Goal: Information Seeking & Learning: Learn about a topic

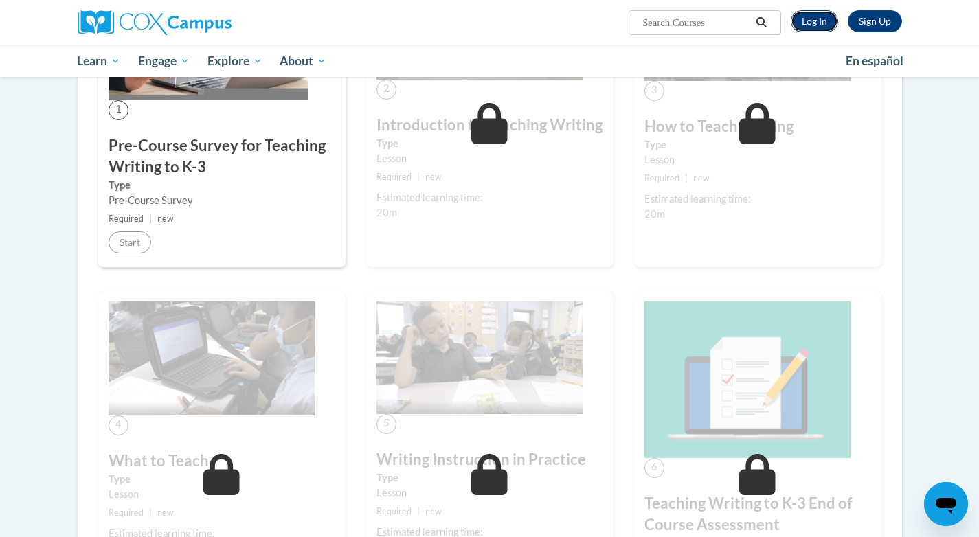
click at [815, 23] on link "Log In" at bounding box center [814, 21] width 47 height 22
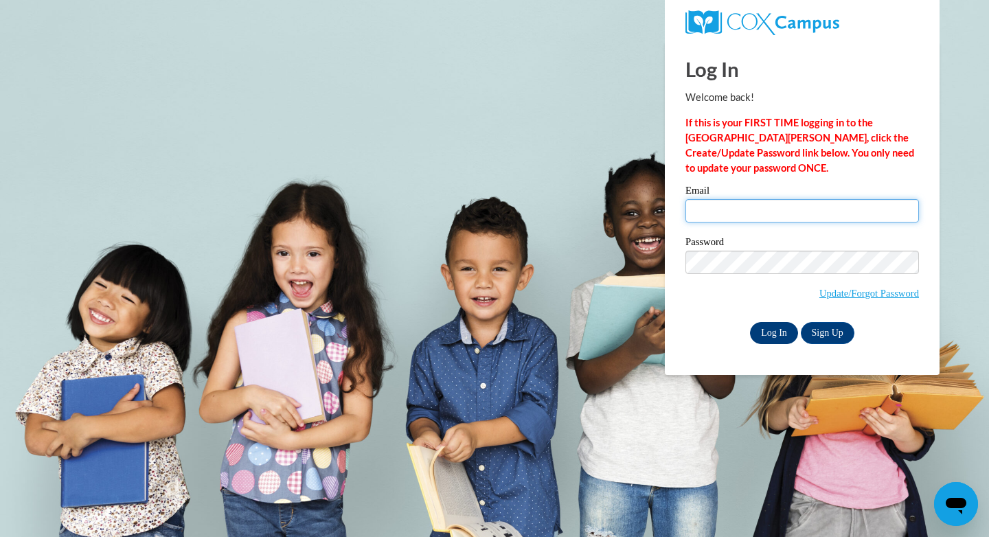
type input "aschulz@cambridge.k12.wi.us"
click at [773, 330] on input "Log In" at bounding box center [774, 333] width 48 height 22
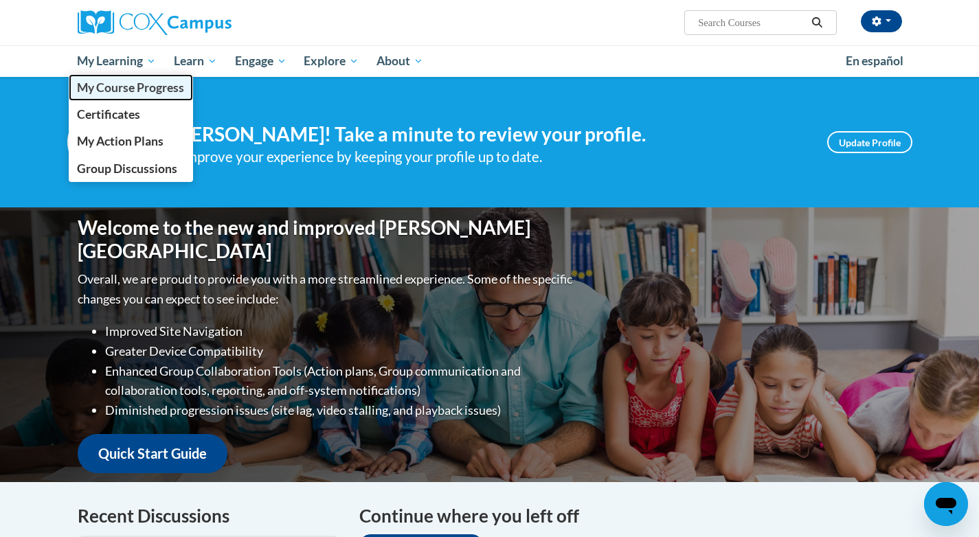
click at [124, 85] on span "My Course Progress" at bounding box center [130, 87] width 107 height 14
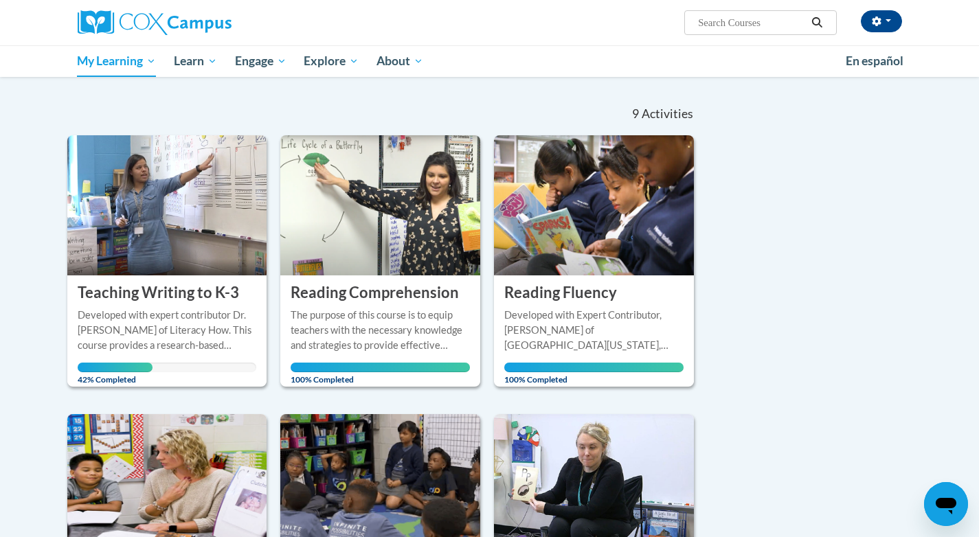
scroll to position [156, 0]
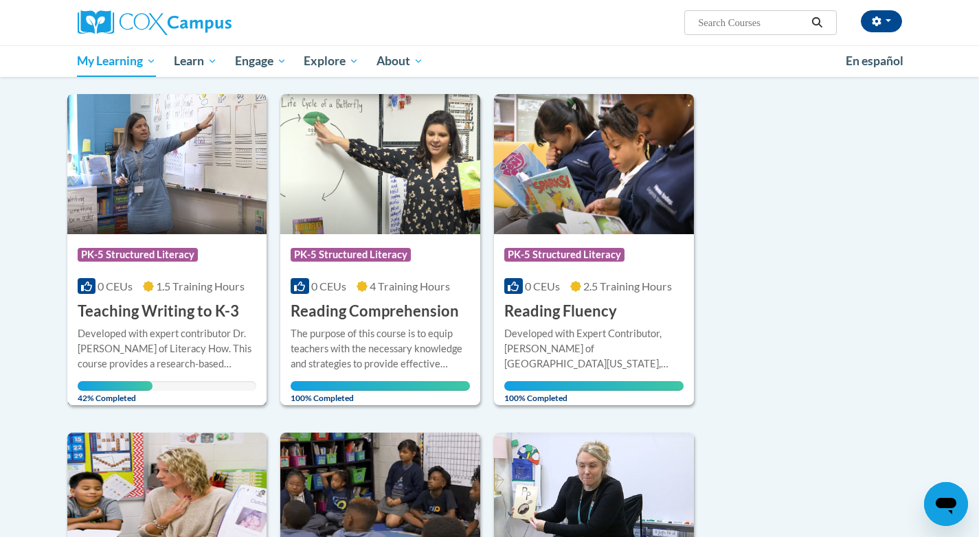
click at [158, 172] on img at bounding box center [167, 164] width 200 height 140
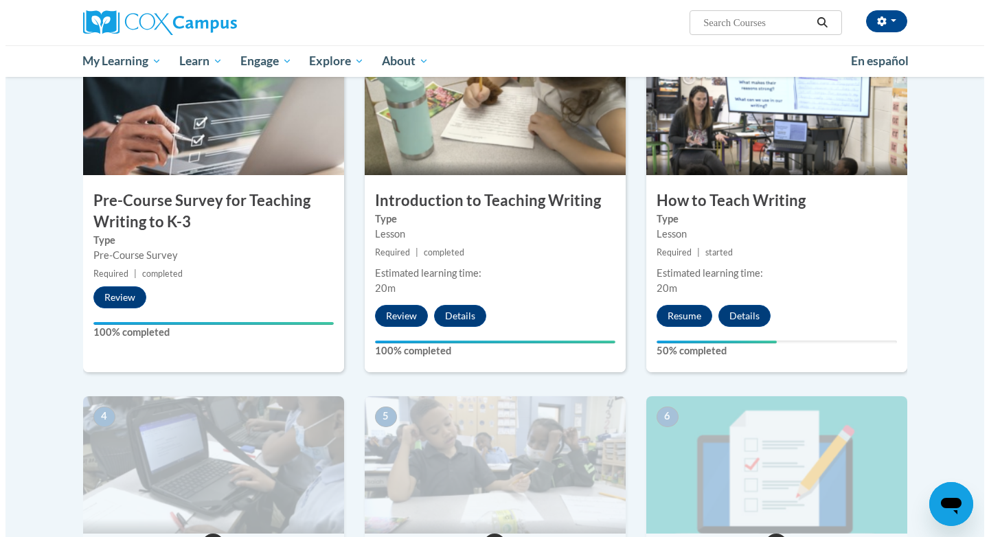
scroll to position [293, 0]
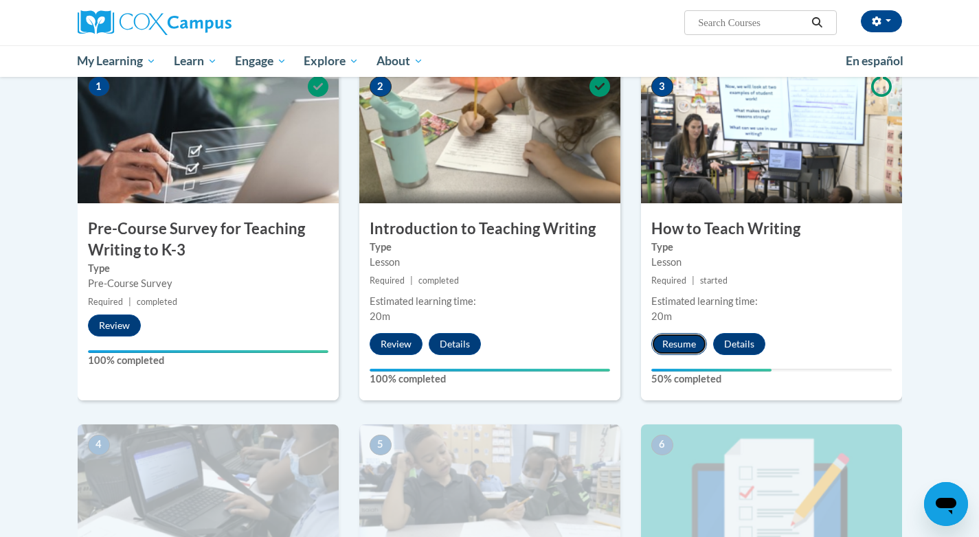
click at [689, 354] on button "Resume" at bounding box center [679, 344] width 56 height 22
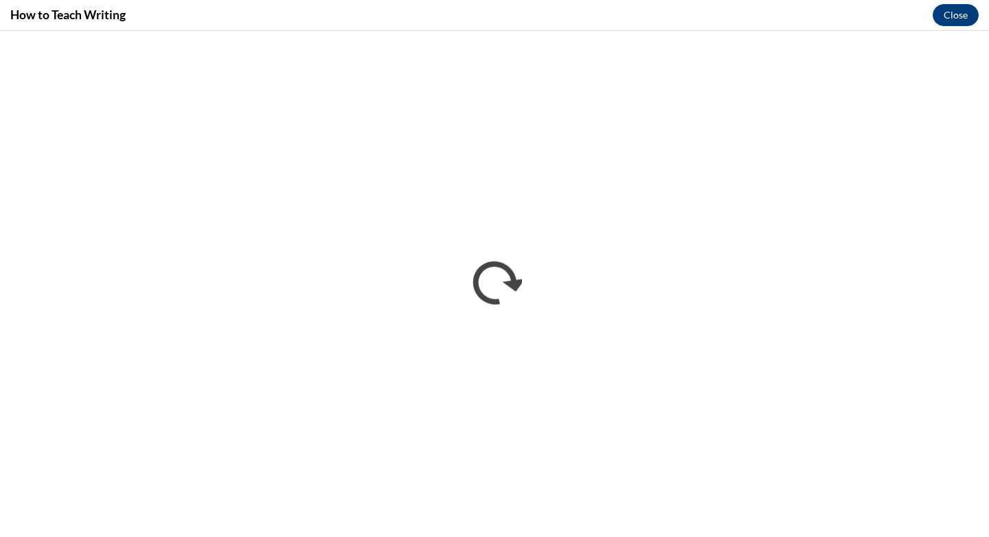
scroll to position [0, 0]
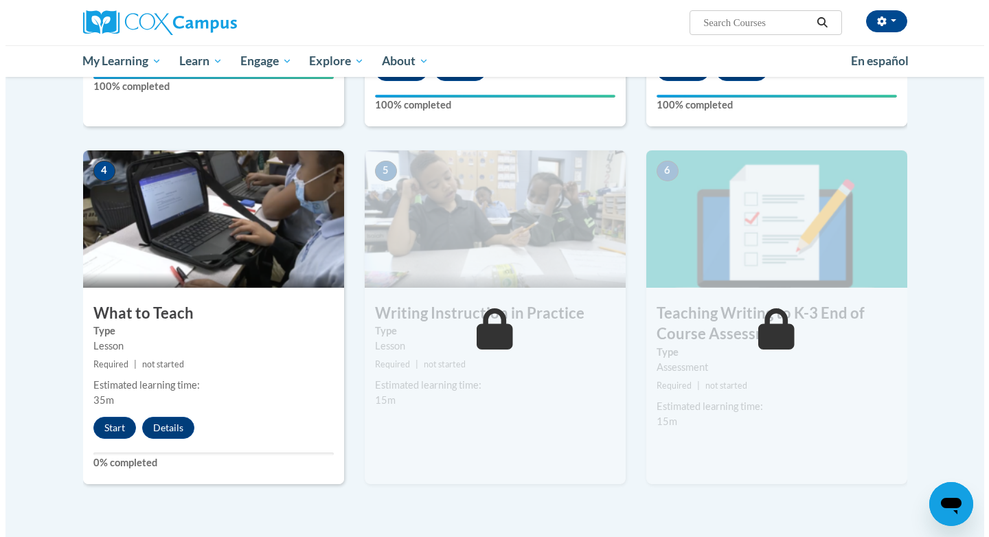
scroll to position [568, 0]
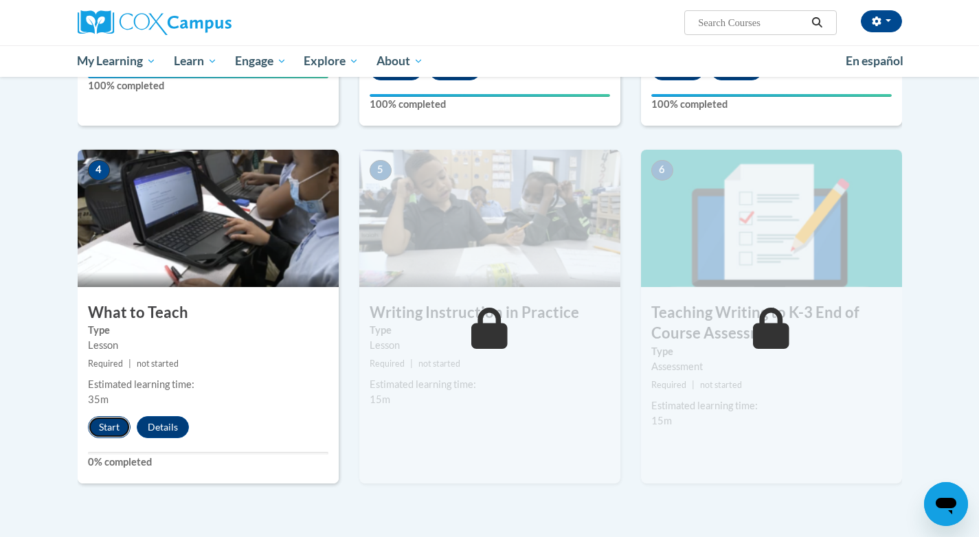
click at [106, 421] on button "Start" at bounding box center [109, 427] width 43 height 22
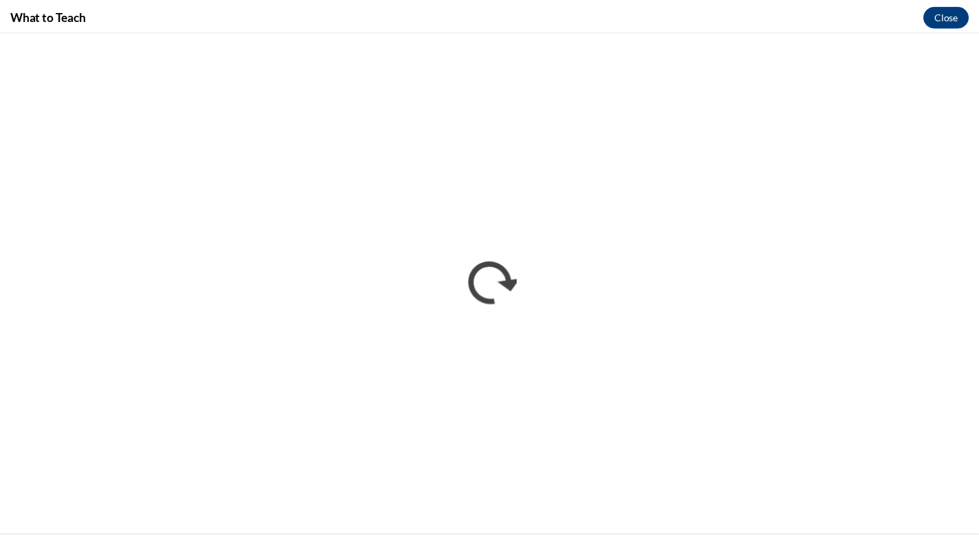
scroll to position [0, 0]
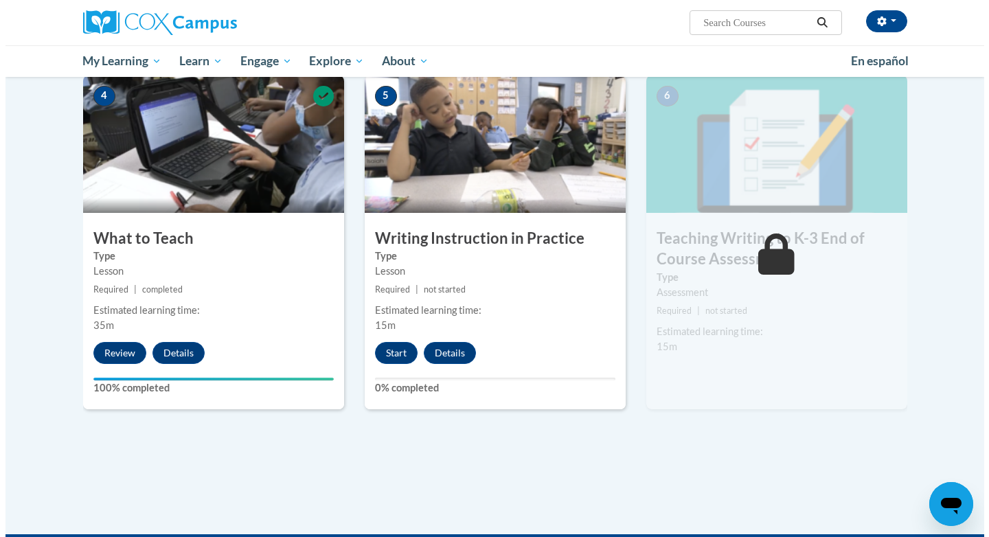
scroll to position [640, 0]
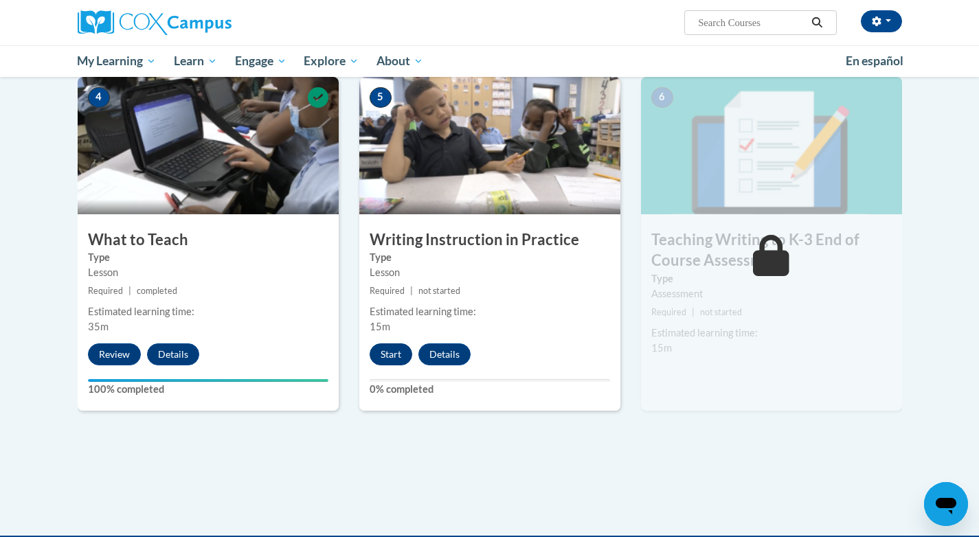
click at [391, 355] on button "Start" at bounding box center [391, 355] width 43 height 22
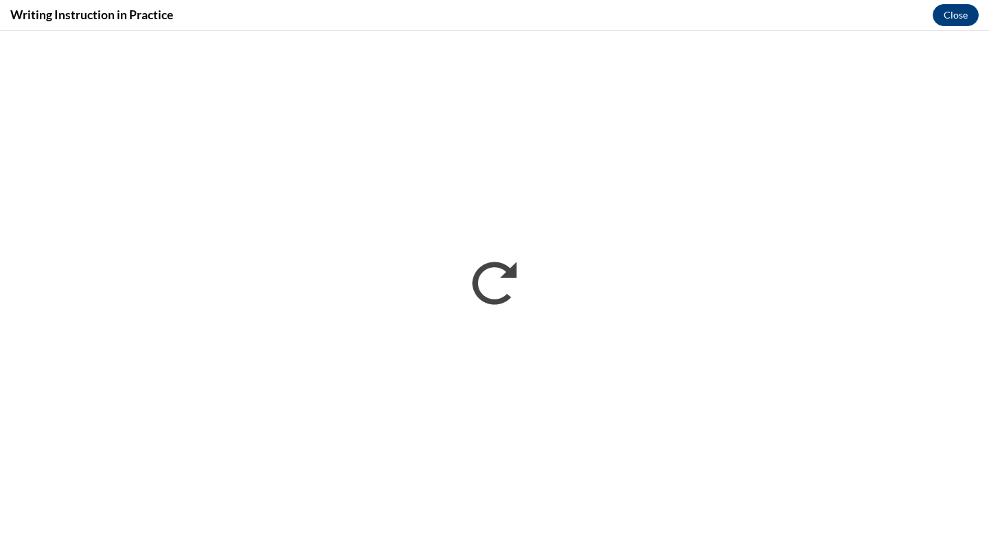
scroll to position [0, 0]
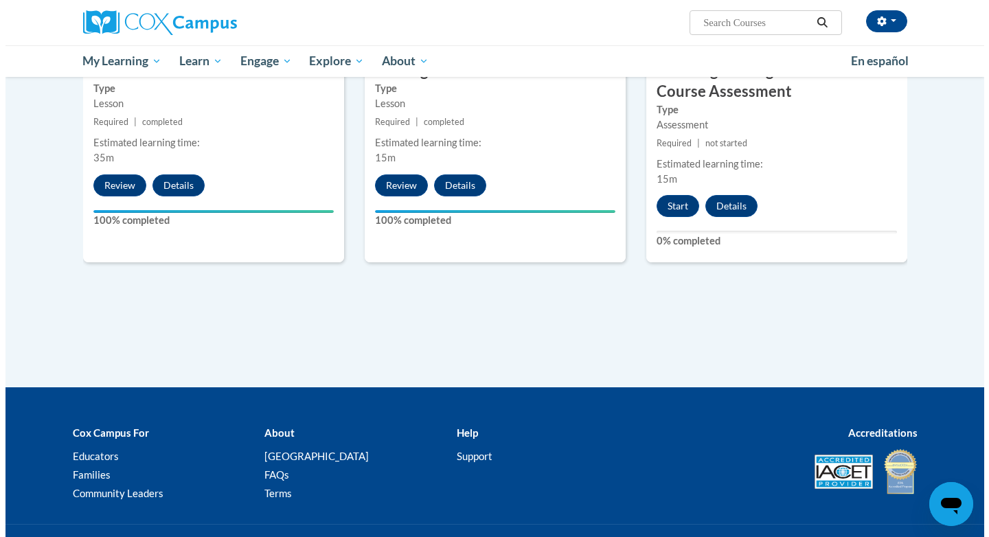
scroll to position [772, 0]
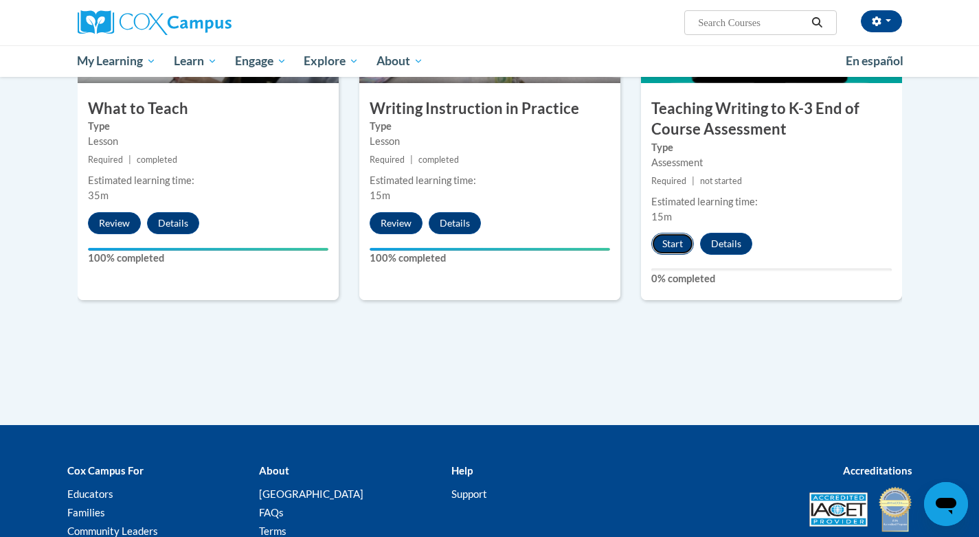
click at [671, 245] on button "Start" at bounding box center [672, 244] width 43 height 22
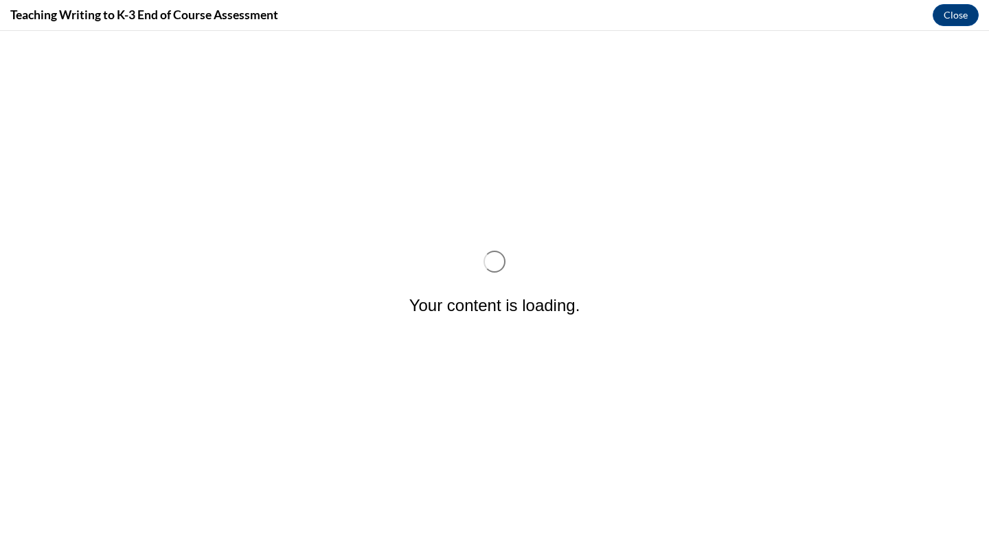
scroll to position [0, 0]
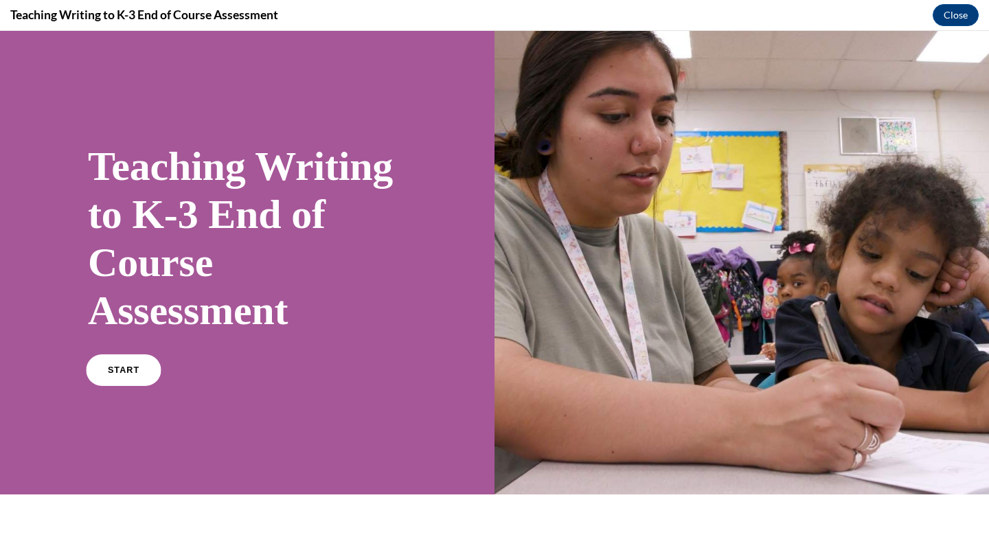
click at [126, 366] on span "START" at bounding box center [124, 371] width 32 height 10
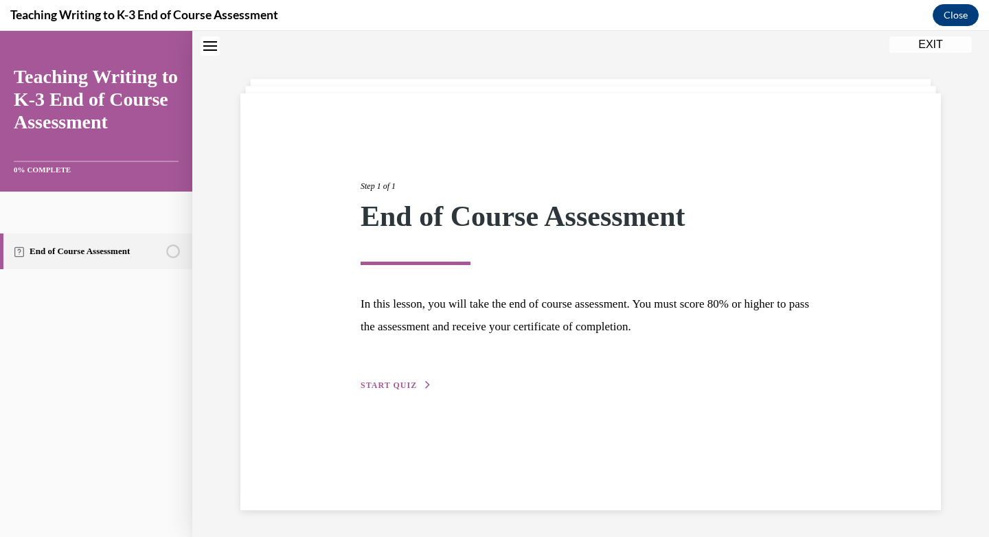
scroll to position [43, 0]
click at [387, 384] on span "START QUIZ" at bounding box center [389, 385] width 56 height 10
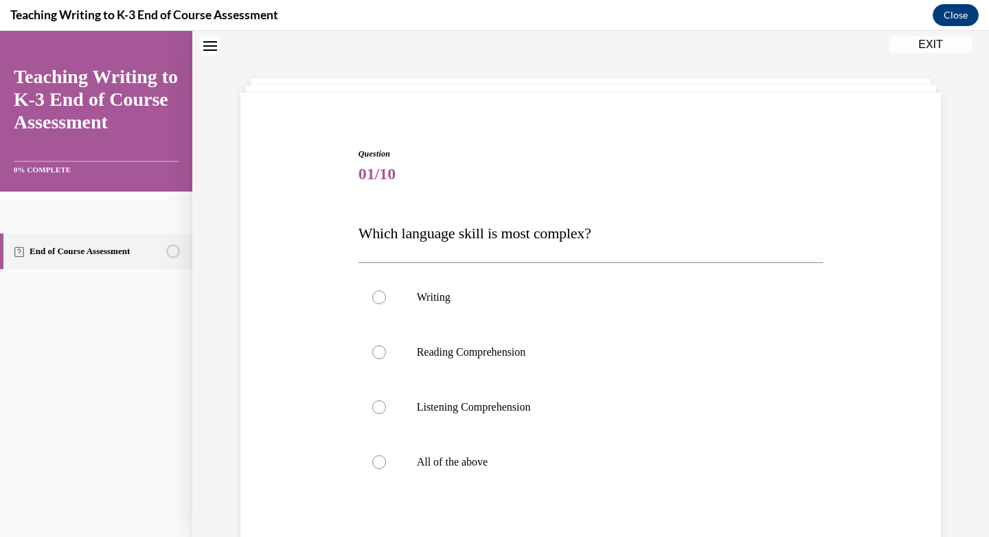
scroll to position [42, 0]
click at [375, 296] on div at bounding box center [379, 299] width 14 height 14
click at [375, 296] on input "Writing" at bounding box center [379, 299] width 14 height 14
radio input "true"
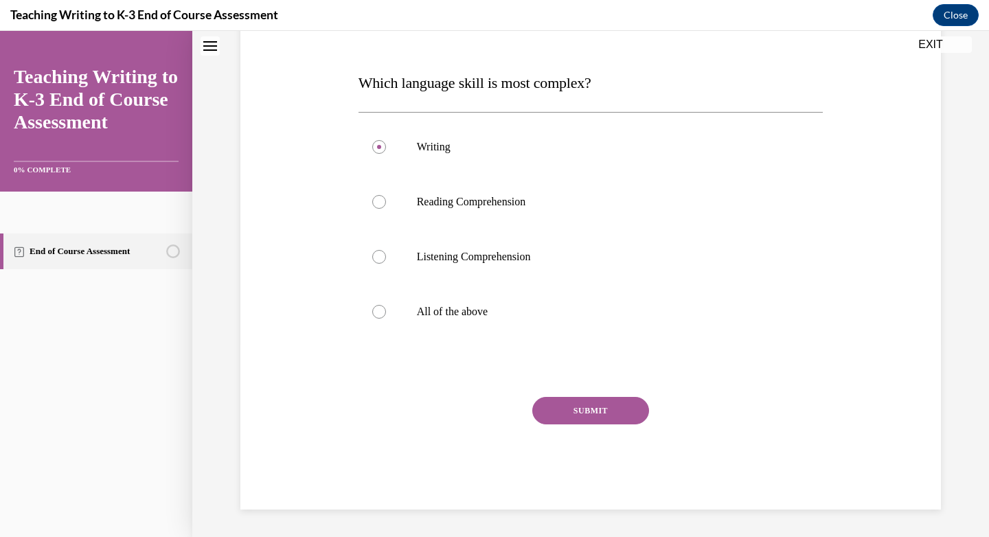
click at [592, 414] on button "SUBMIT" at bounding box center [590, 410] width 117 height 27
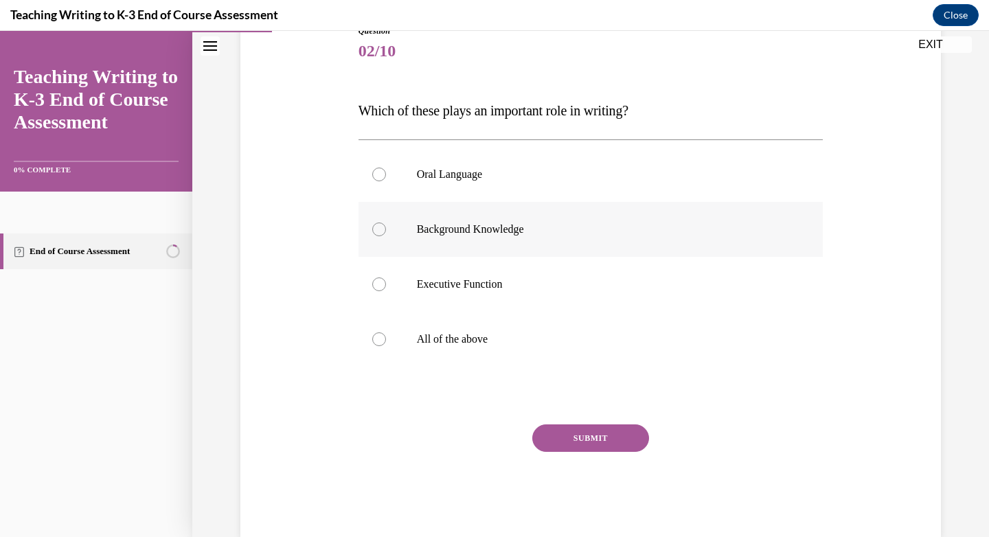
scroll to position [166, 0]
click at [379, 285] on div at bounding box center [379, 285] width 14 height 14
click at [379, 285] on input "Executive Function" at bounding box center [379, 285] width 14 height 14
radio input "true"
click at [587, 439] on button "SUBMIT" at bounding box center [590, 438] width 117 height 27
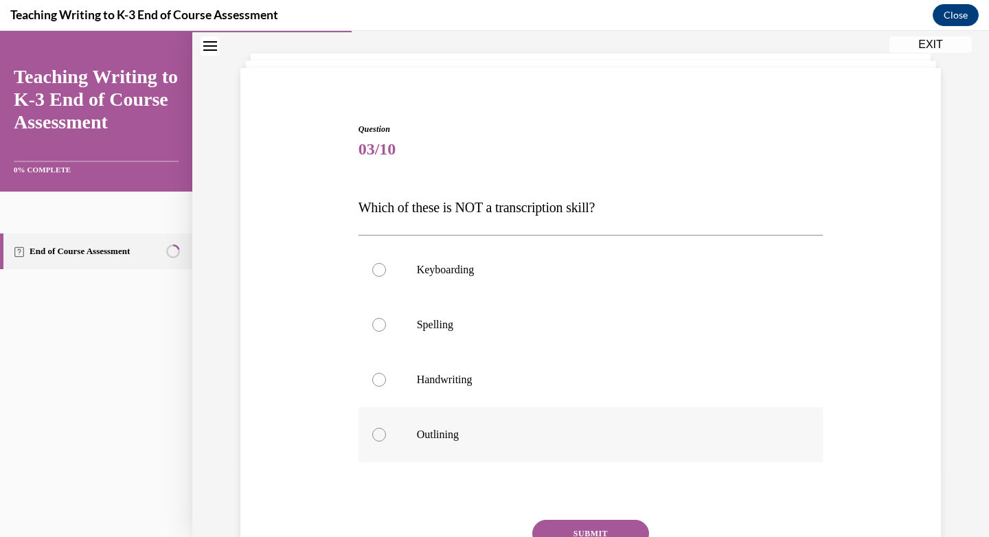
scroll to position [70, 0]
click at [381, 434] on label "Outlining" at bounding box center [591, 432] width 465 height 55
click at [381, 434] on input "Outlining" at bounding box center [379, 433] width 14 height 14
radio input "true"
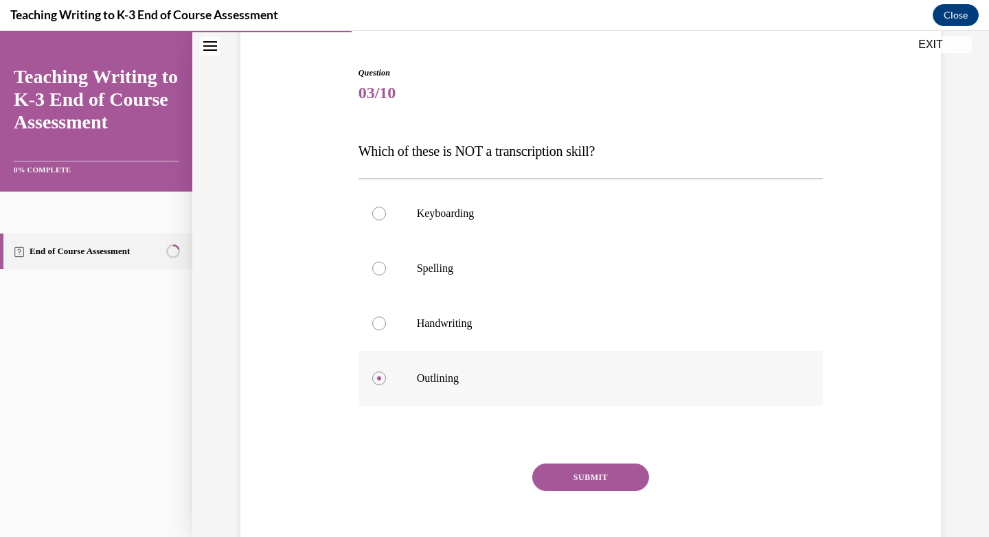
scroll to position [142, 0]
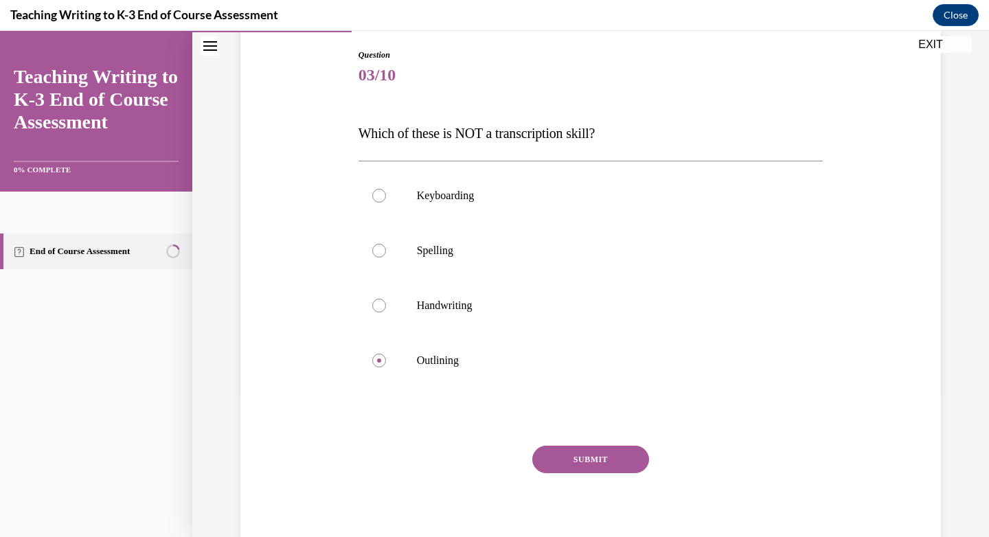
click at [609, 449] on button "SUBMIT" at bounding box center [590, 459] width 117 height 27
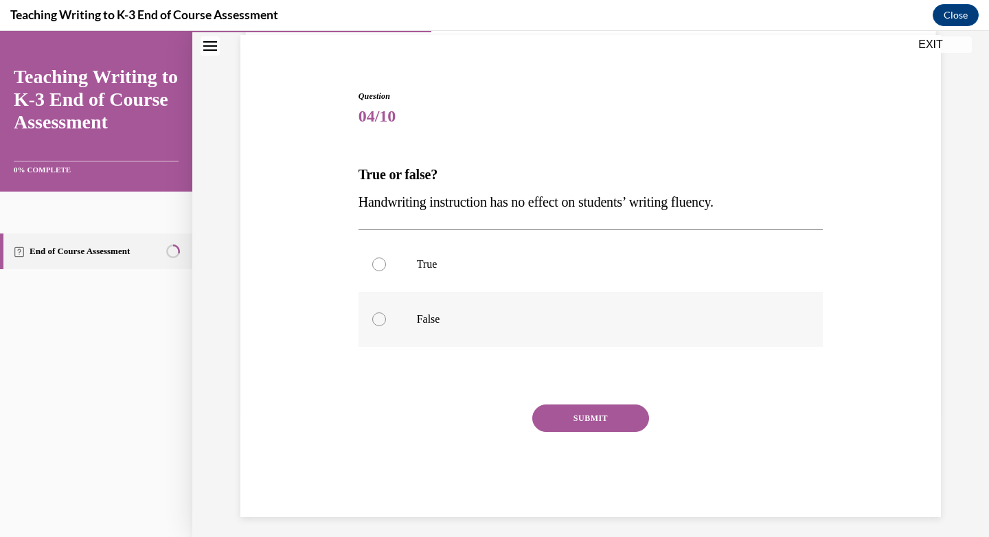
scroll to position [105, 0]
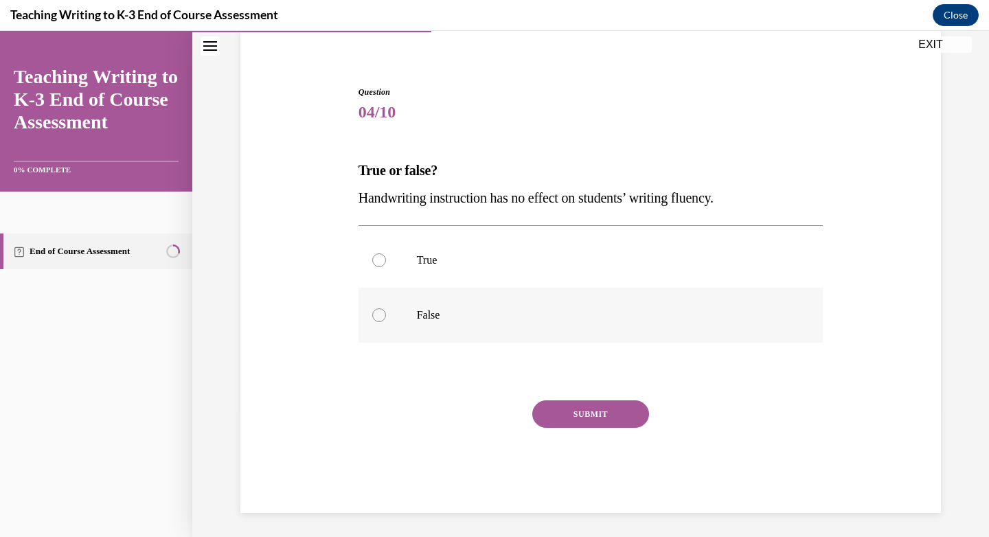
click at [378, 313] on div at bounding box center [379, 315] width 14 height 14
click at [378, 313] on input "False" at bounding box center [379, 315] width 14 height 14
radio input "true"
click at [602, 425] on button "SUBMIT" at bounding box center [590, 414] width 117 height 27
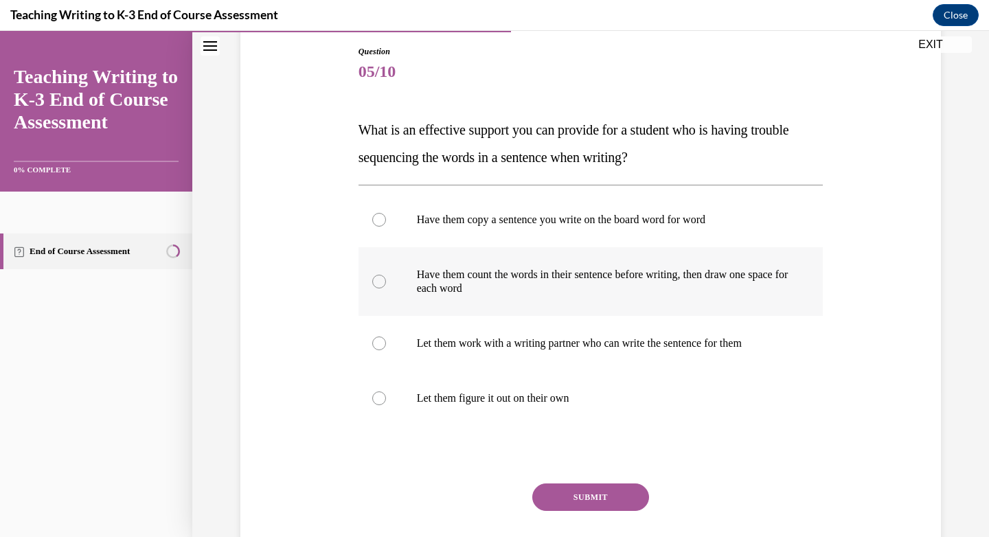
scroll to position [146, 0]
click at [380, 282] on div at bounding box center [379, 281] width 14 height 14
click at [380, 282] on input "Have them count the words in their sentence before writing, then draw one space…" at bounding box center [379, 281] width 14 height 14
radio input "true"
click at [575, 489] on button "SUBMIT" at bounding box center [590, 496] width 117 height 27
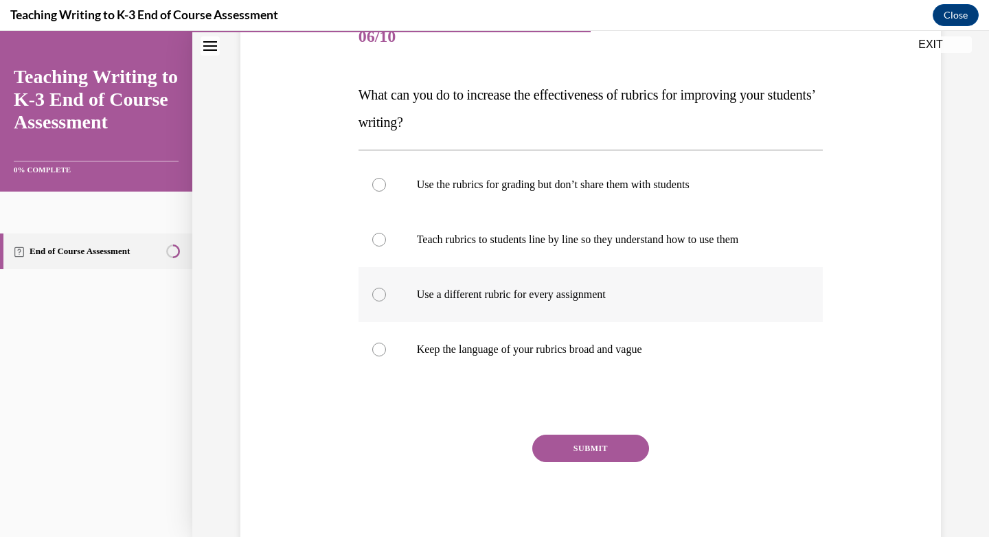
scroll to position [189, 0]
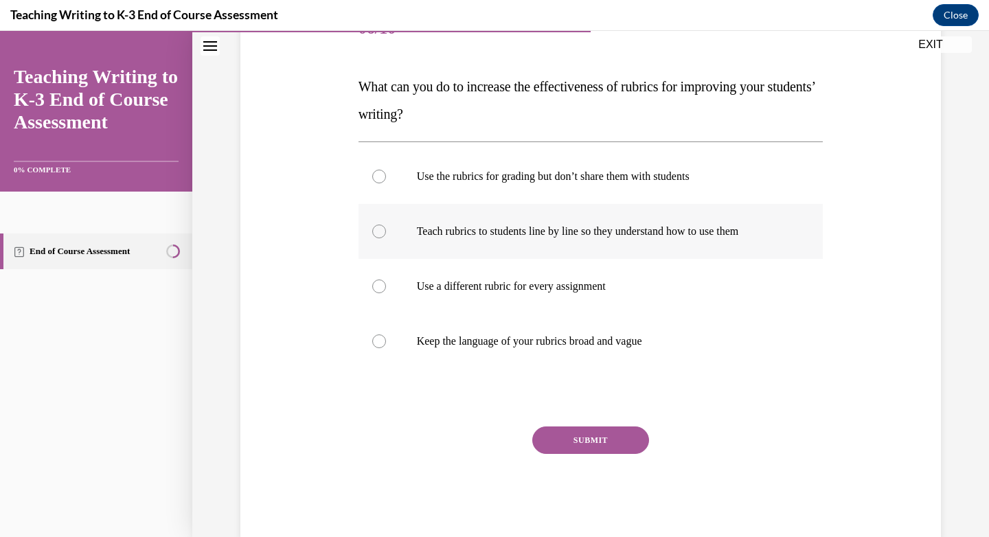
click at [373, 237] on div at bounding box center [379, 232] width 14 height 14
click at [373, 237] on input "Teach rubrics to students line by line so they understand how to use them" at bounding box center [379, 232] width 14 height 14
radio input "true"
click at [583, 434] on button "SUBMIT" at bounding box center [590, 440] width 117 height 27
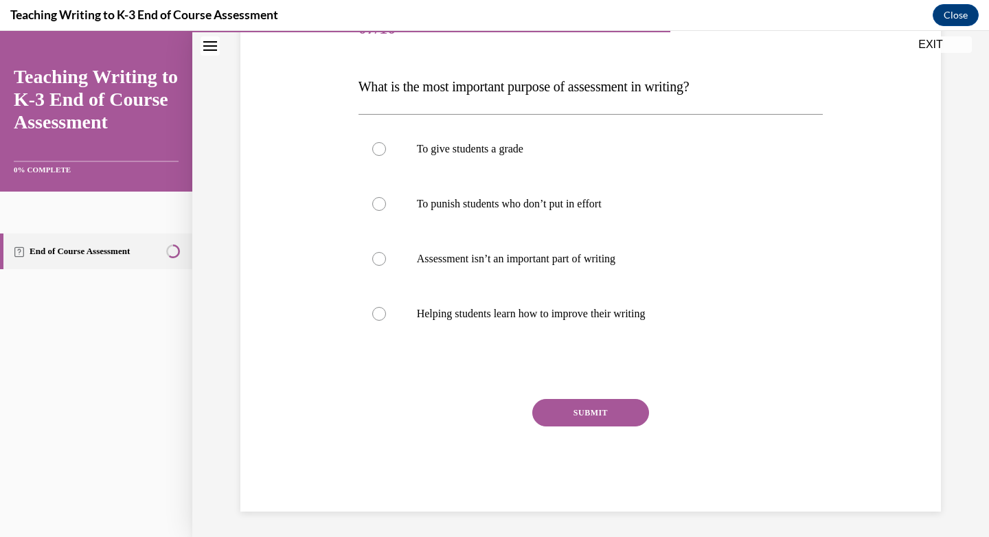
scroll to position [153, 0]
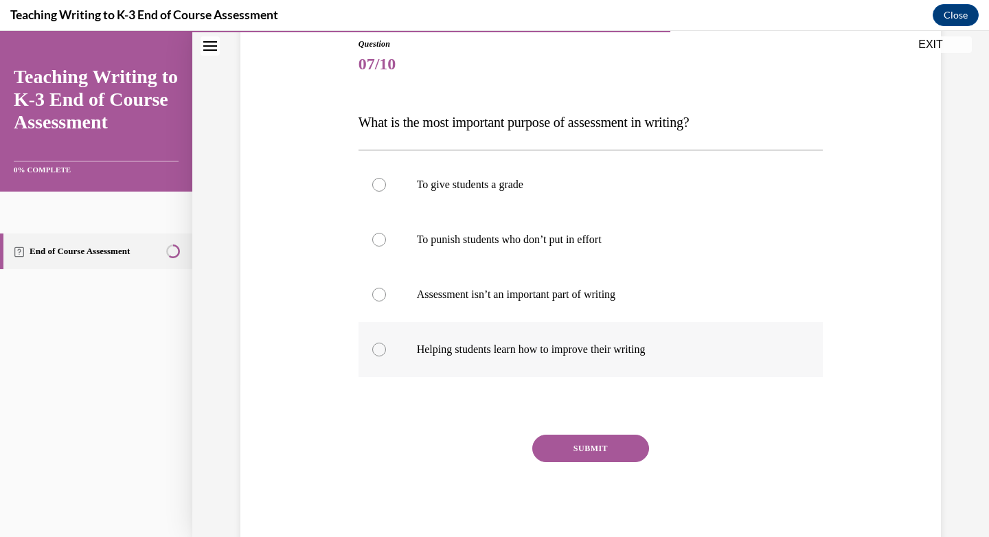
click at [374, 355] on div at bounding box center [379, 350] width 14 height 14
click at [374, 355] on input "Helping students learn how to improve their writing" at bounding box center [379, 350] width 14 height 14
radio input "true"
click at [609, 458] on button "SUBMIT" at bounding box center [590, 448] width 117 height 27
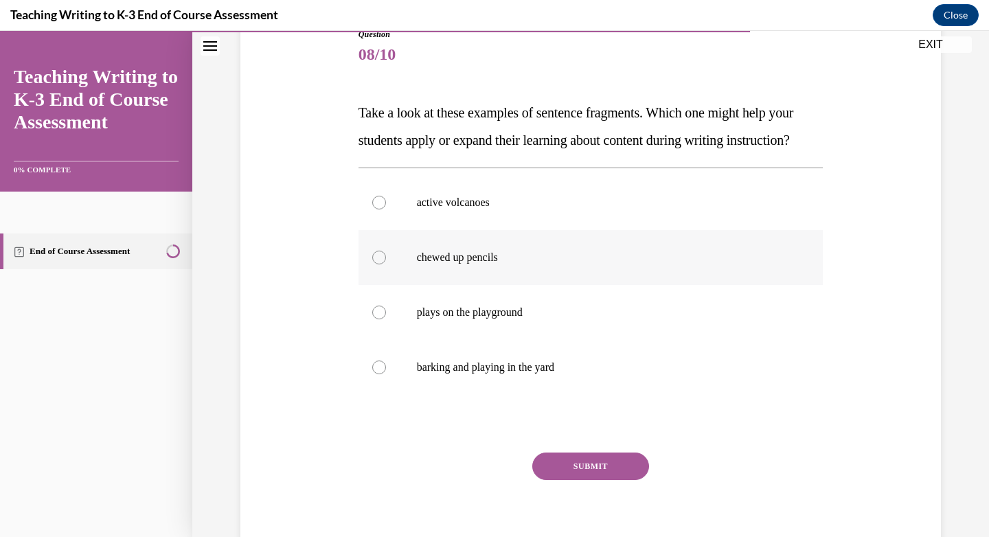
scroll to position [171, 0]
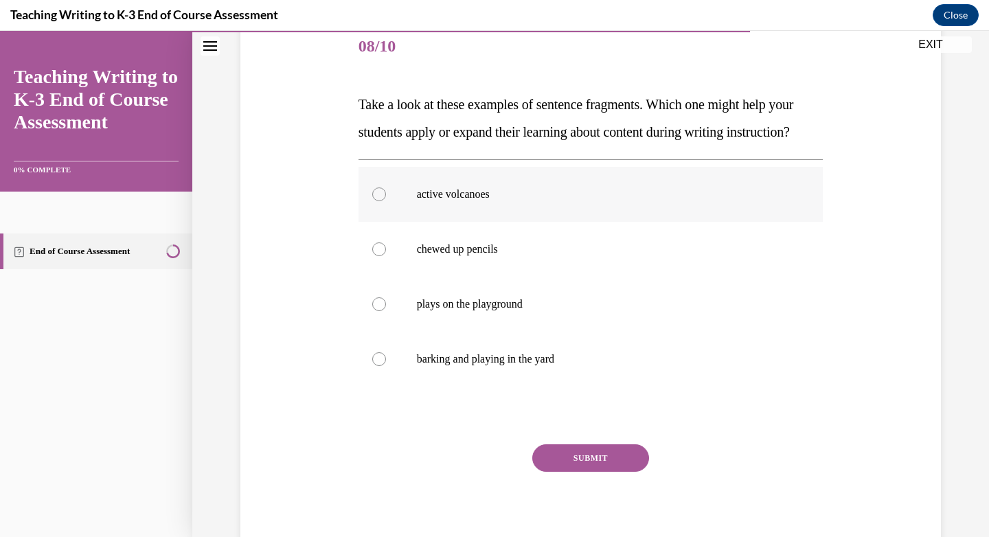
click at [376, 201] on div at bounding box center [379, 195] width 14 height 14
click at [376, 201] on input "active volcanoes" at bounding box center [379, 195] width 14 height 14
radio input "true"
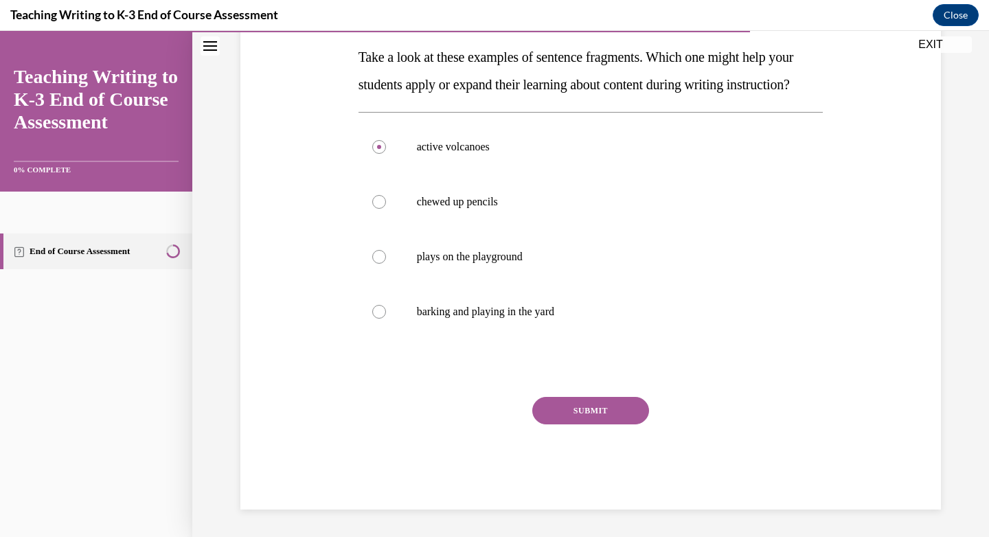
click at [573, 405] on button "SUBMIT" at bounding box center [590, 410] width 117 height 27
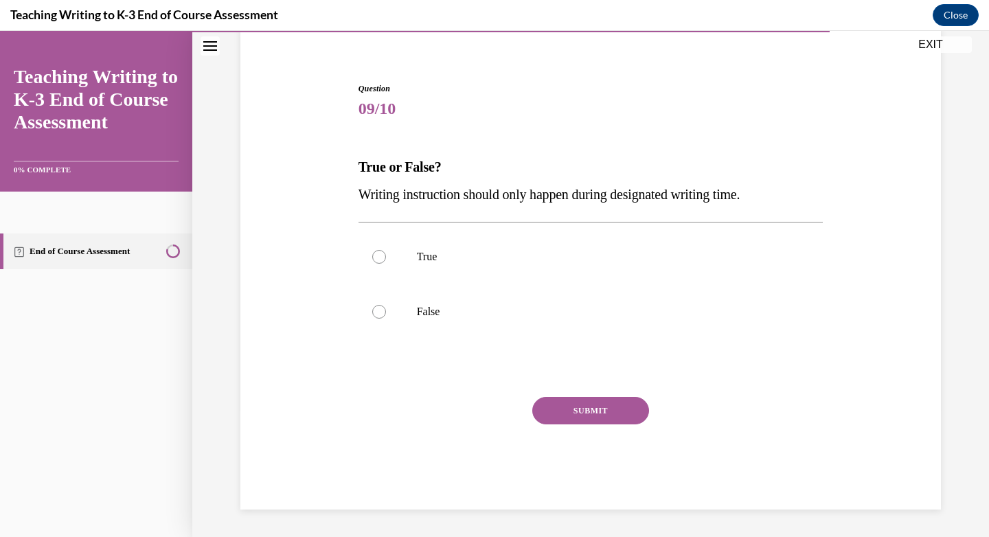
scroll to position [42, 0]
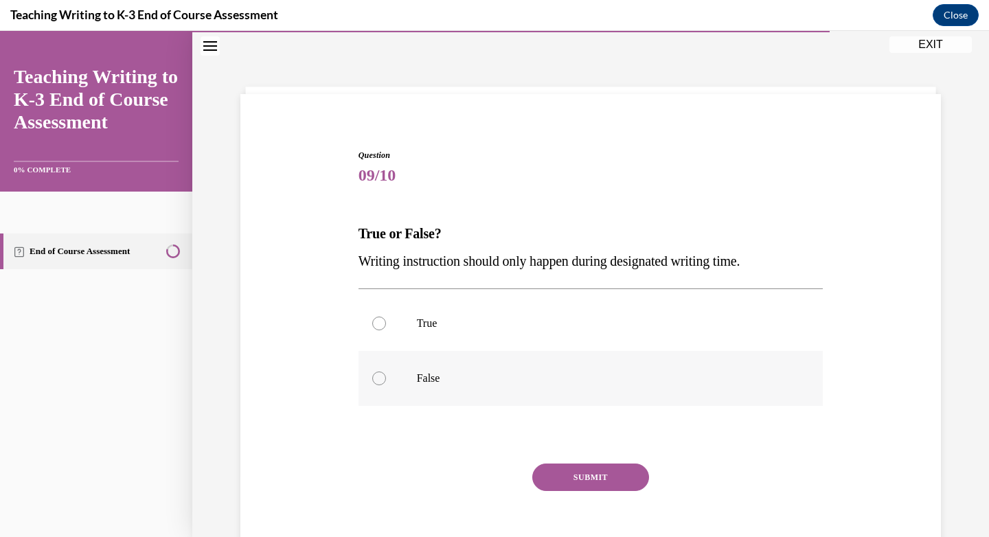
click at [374, 379] on div at bounding box center [379, 379] width 14 height 14
click at [374, 379] on input "False" at bounding box center [379, 379] width 14 height 14
radio input "true"
click at [573, 473] on button "SUBMIT" at bounding box center [590, 477] width 117 height 27
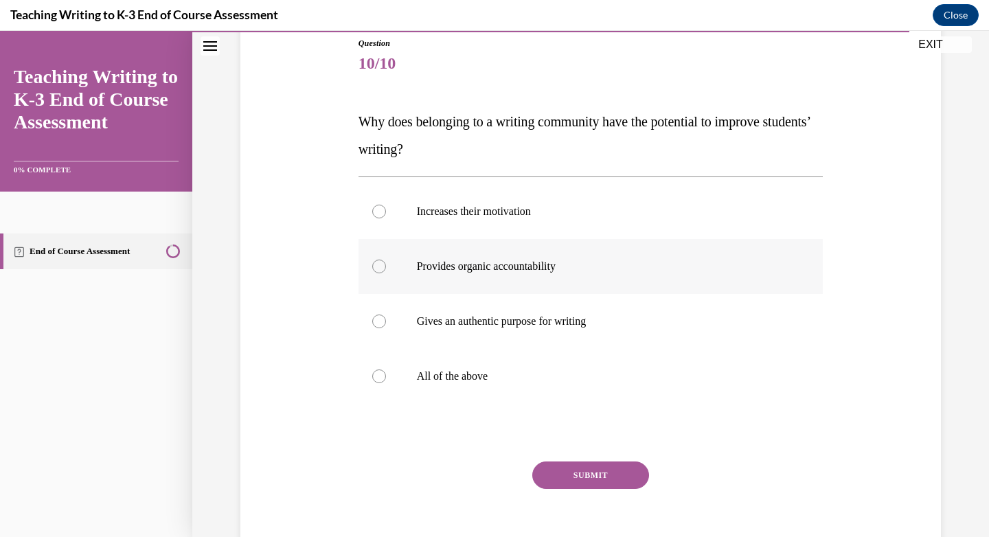
scroll to position [160, 0]
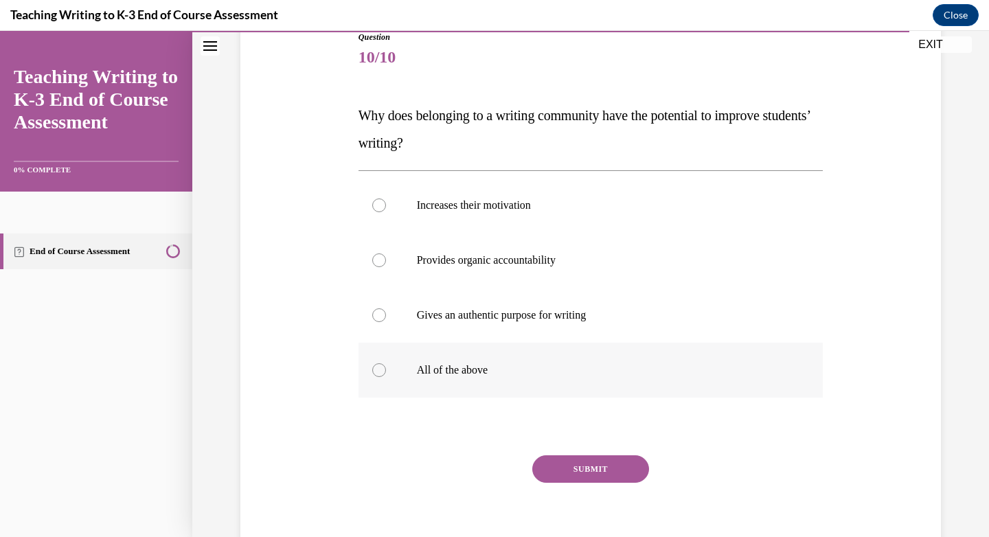
click at [375, 368] on div at bounding box center [379, 370] width 14 height 14
click at [375, 368] on input "All of the above" at bounding box center [379, 370] width 14 height 14
radio input "true"
click at [594, 458] on button "SUBMIT" at bounding box center [590, 469] width 117 height 27
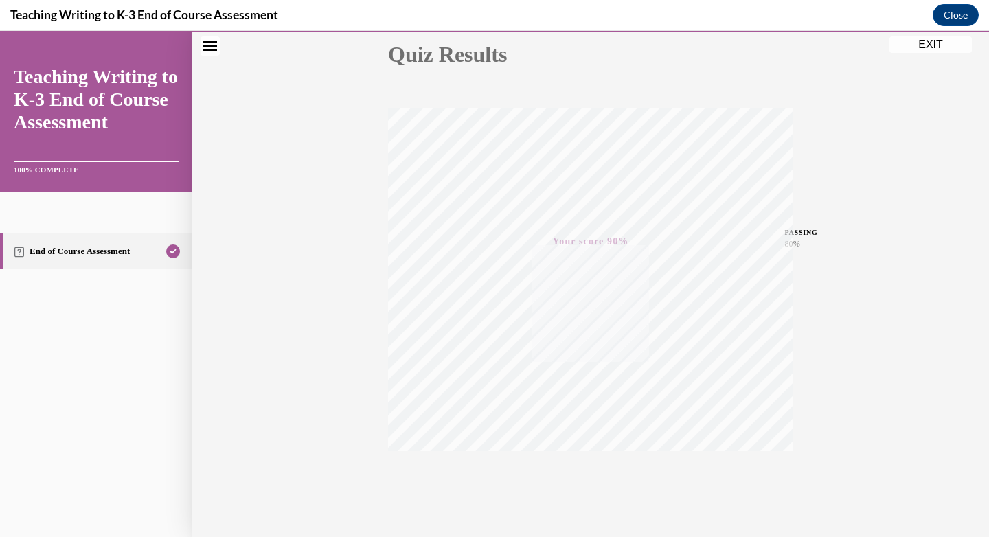
scroll to position [198, 0]
click at [930, 42] on button "EXIT" at bounding box center [931, 44] width 82 height 16
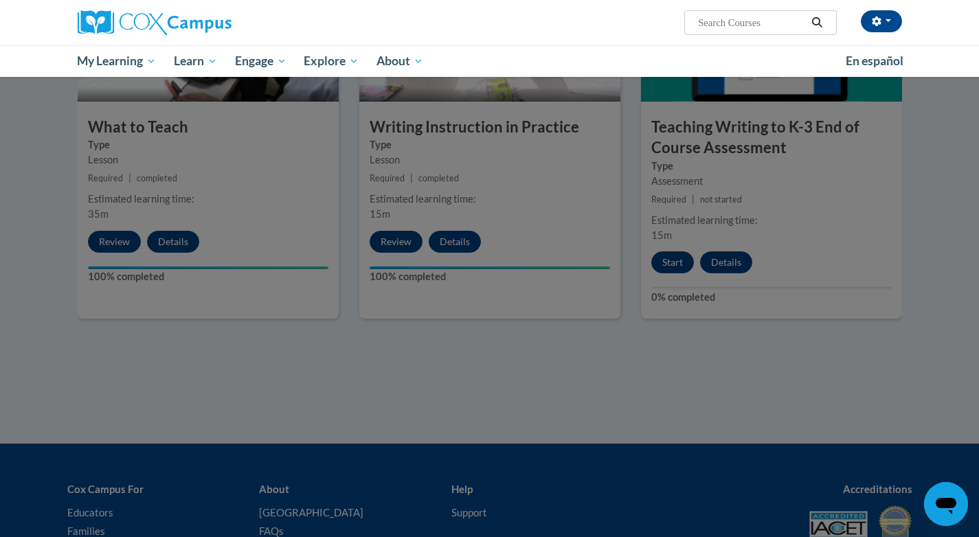
scroll to position [745, 0]
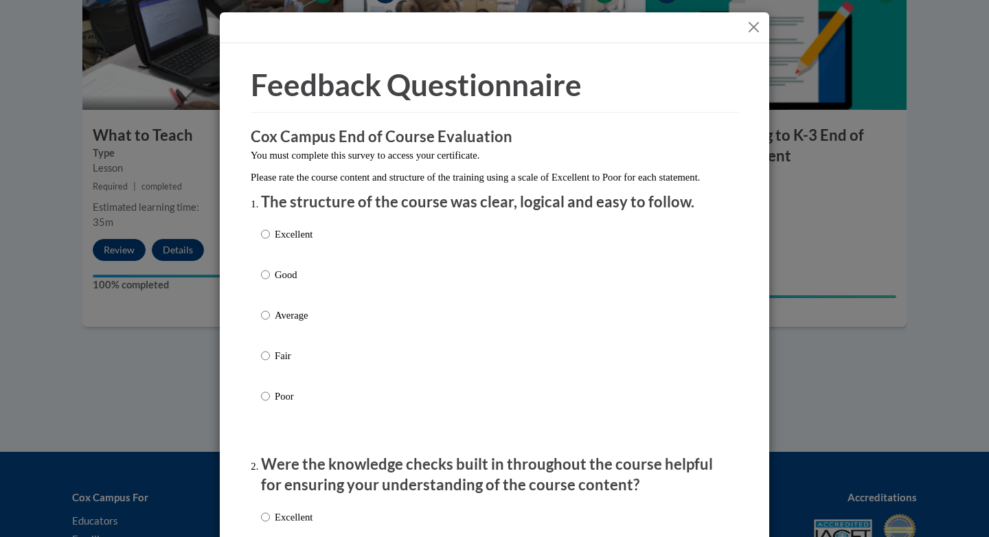
click at [756, 23] on button "Close" at bounding box center [753, 27] width 17 height 17
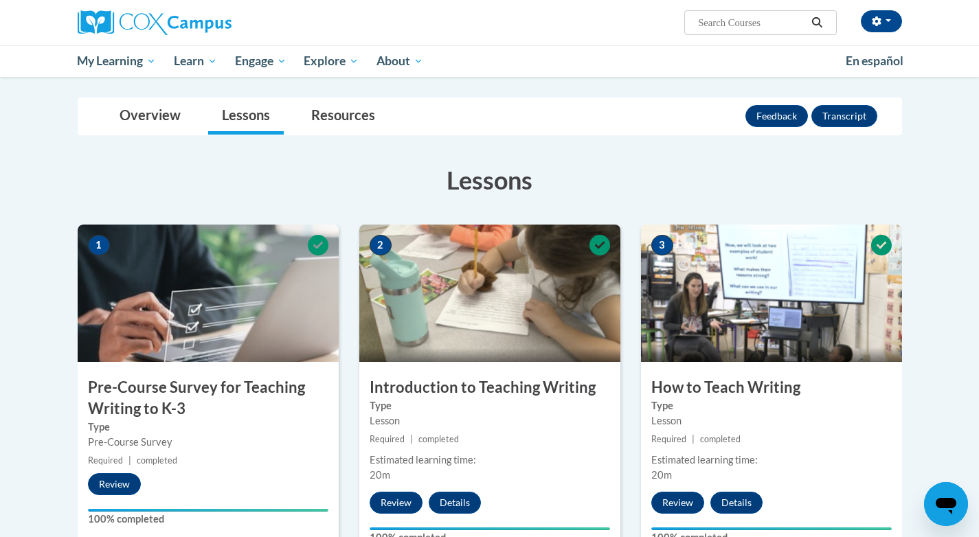
scroll to position [0, 0]
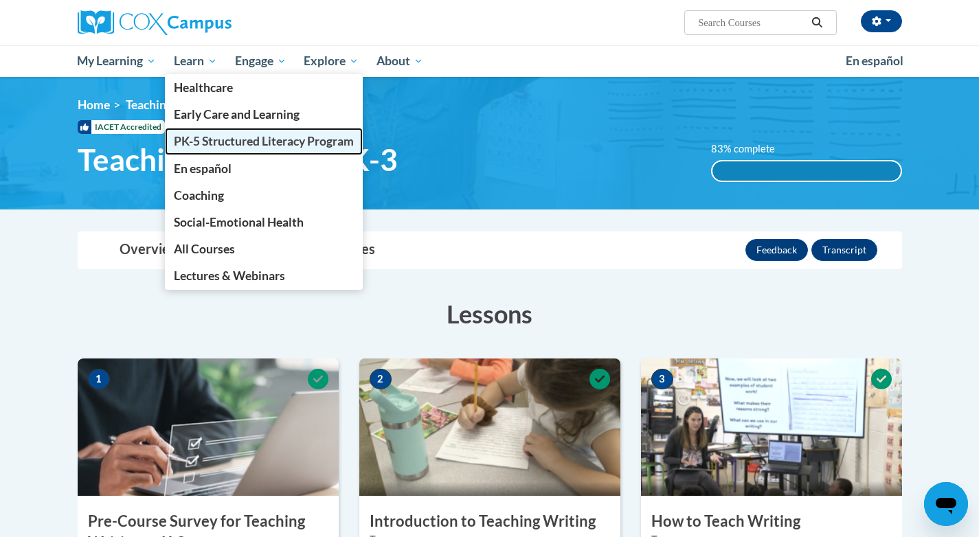
click at [192, 144] on span "PK-5 Structured Literacy Program" at bounding box center [264, 141] width 180 height 14
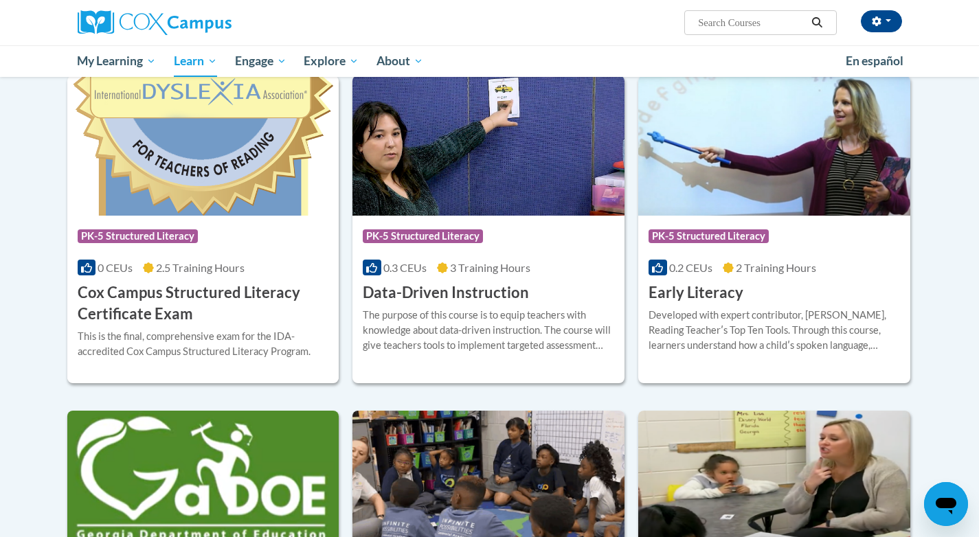
scroll to position [452, 0]
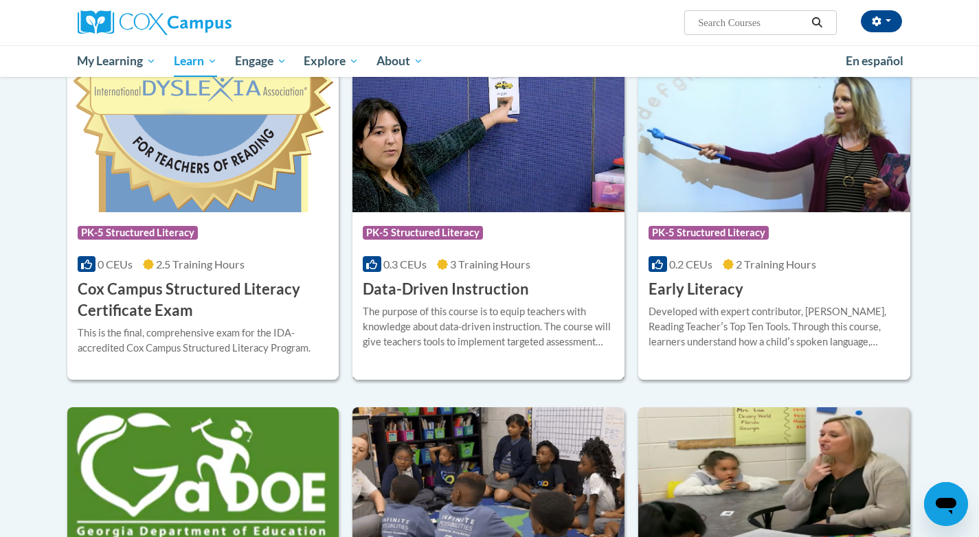
click at [490, 154] on img at bounding box center [488, 142] width 272 height 140
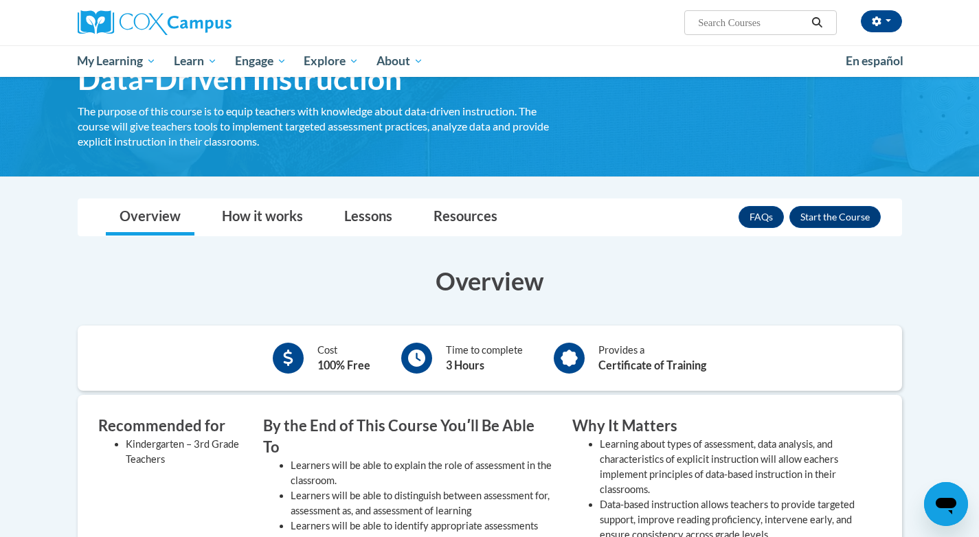
scroll to position [121, 0]
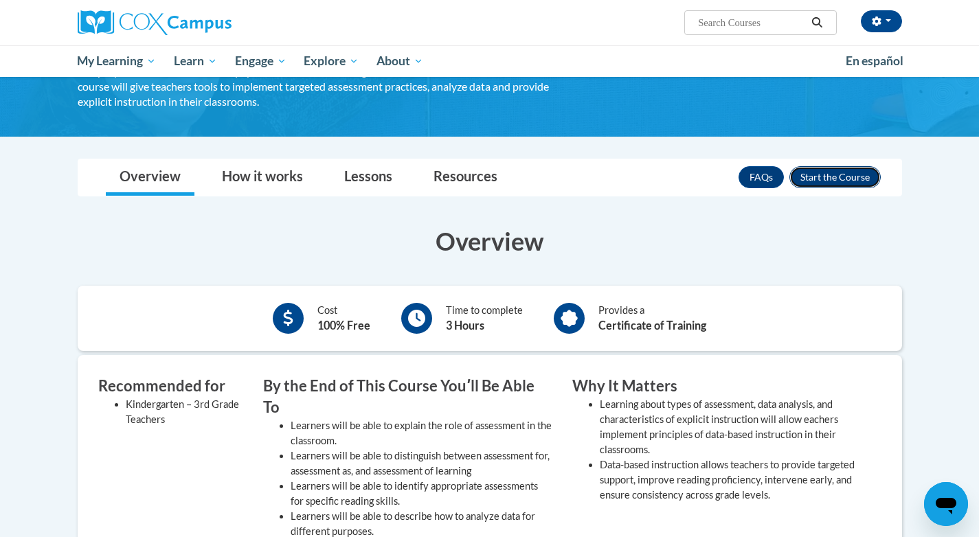
click at [826, 183] on button "Enroll" at bounding box center [834, 177] width 91 height 22
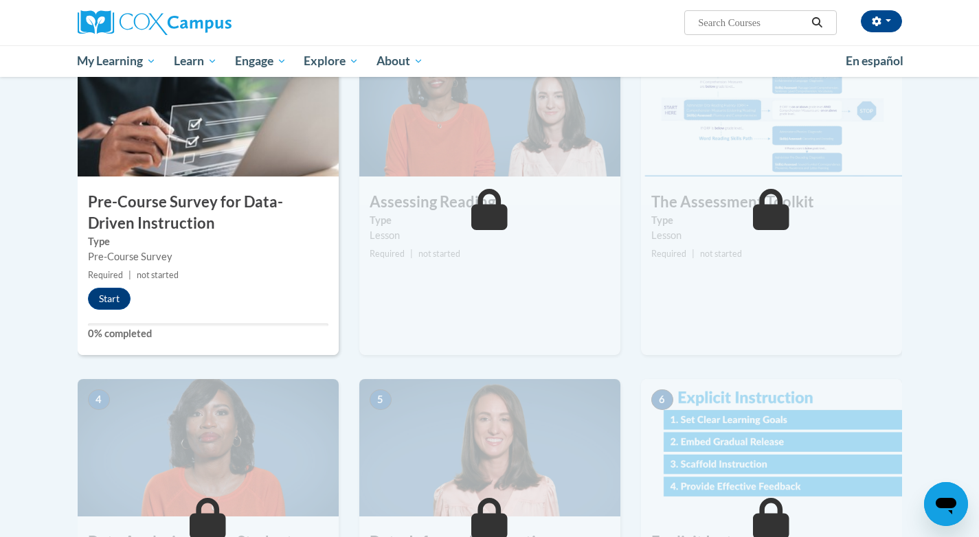
scroll to position [319, 0]
